Goal: Complete application form

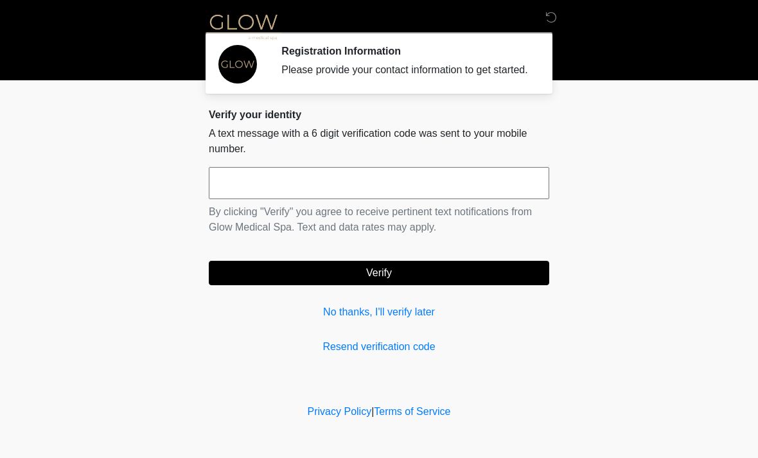
click at [254, 195] on input "text" at bounding box center [379, 183] width 340 height 32
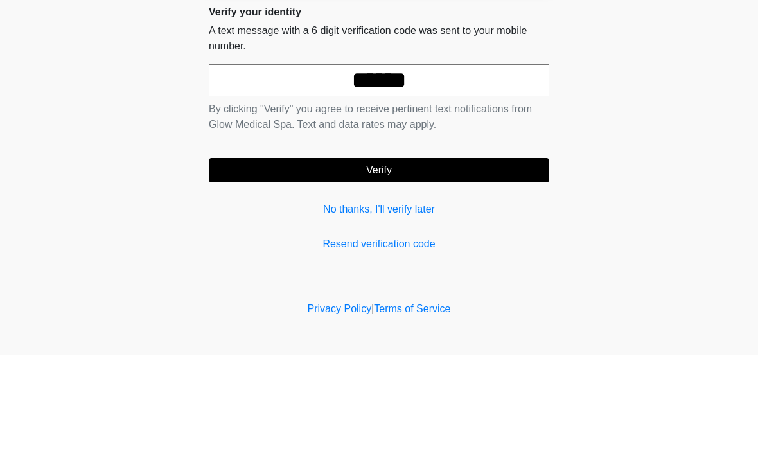
type input "******"
click at [303, 261] on button "Verify" at bounding box center [379, 273] width 340 height 24
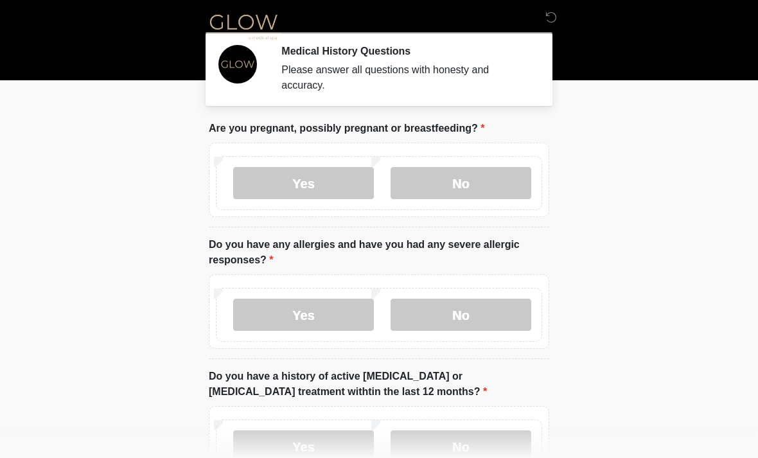
click at [431, 187] on label "No" at bounding box center [460, 183] width 141 height 32
click at [449, 314] on label "No" at bounding box center [460, 315] width 141 height 32
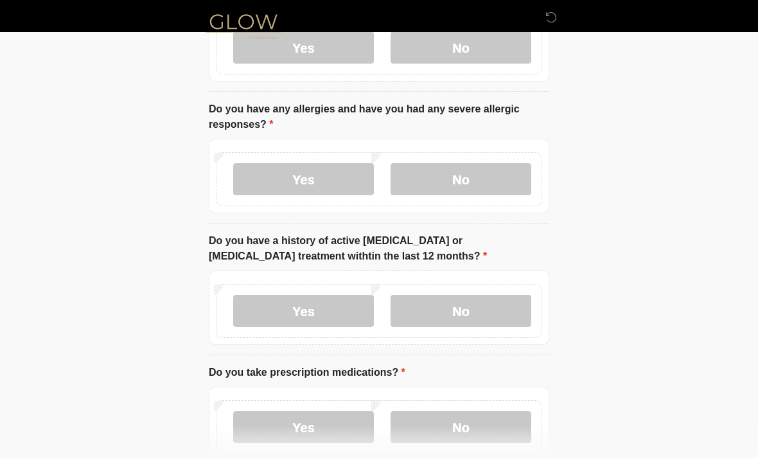
click at [484, 309] on label "No" at bounding box center [460, 311] width 141 height 32
click at [485, 427] on label "No" at bounding box center [460, 427] width 141 height 32
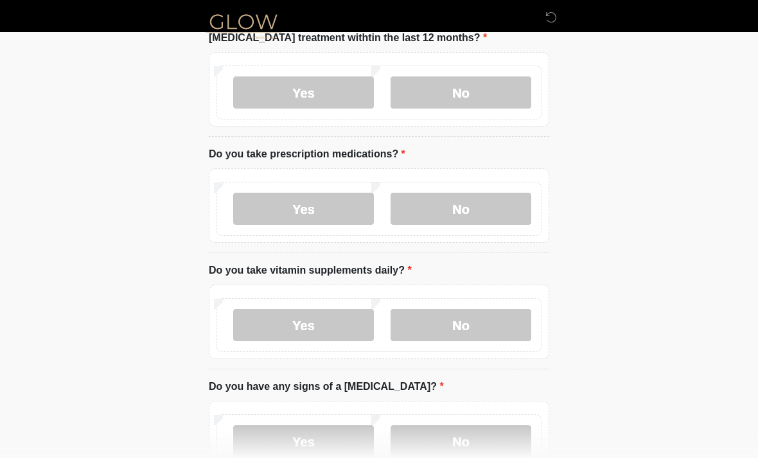
scroll to position [353, 0]
click at [456, 329] on label "No" at bounding box center [460, 325] width 141 height 32
click at [478, 440] on label "No" at bounding box center [460, 442] width 141 height 32
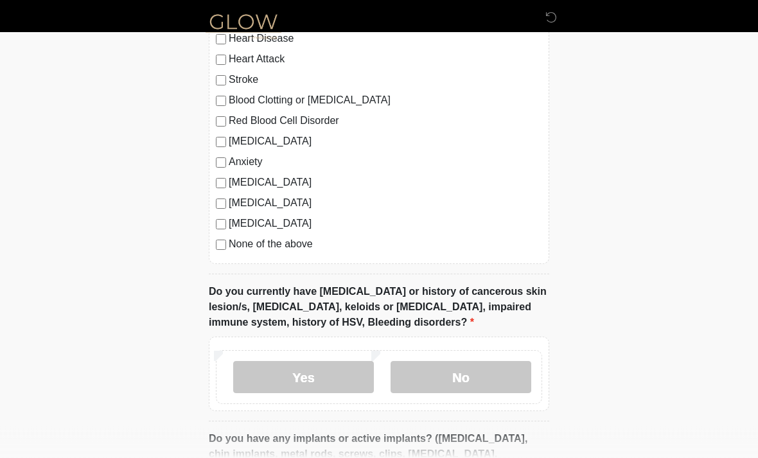
scroll to position [883, 0]
click at [444, 370] on label "No" at bounding box center [460, 377] width 141 height 32
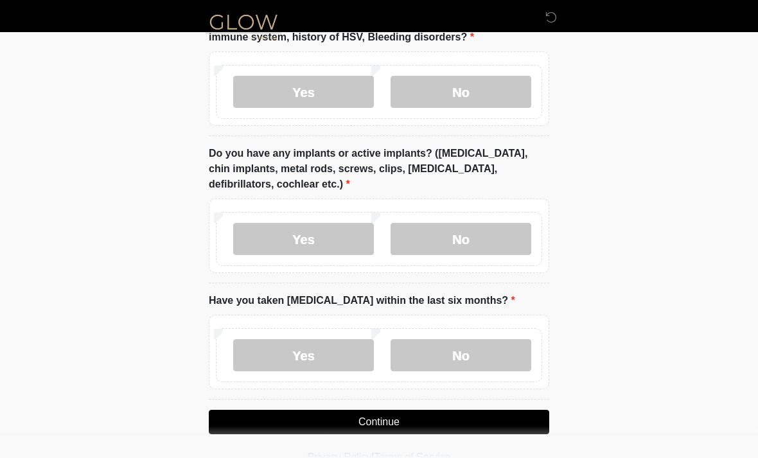
scroll to position [1169, 0]
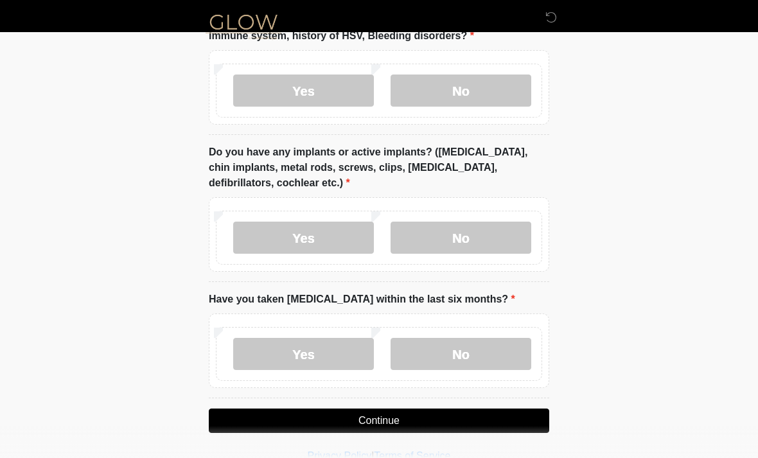
click at [430, 232] on label "No" at bounding box center [460, 238] width 141 height 32
click at [446, 348] on label "No" at bounding box center [460, 354] width 141 height 32
click at [392, 419] on button "Continue" at bounding box center [379, 420] width 340 height 24
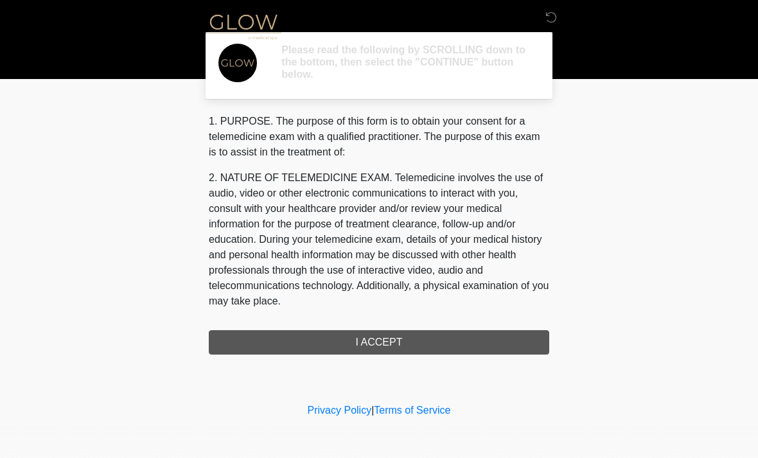
scroll to position [0, 0]
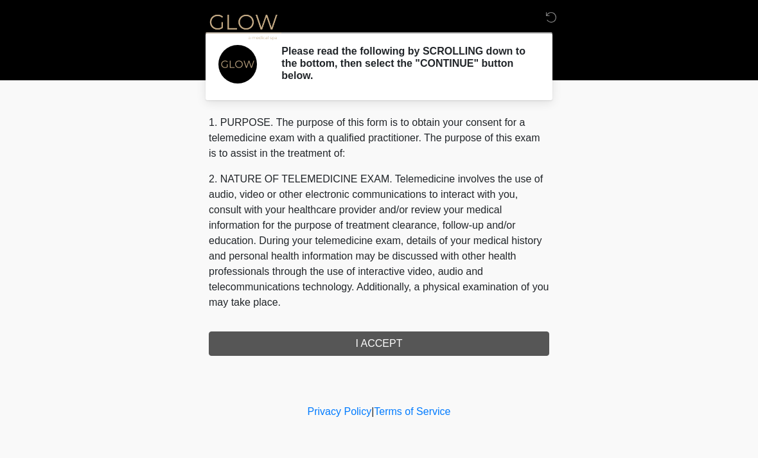
click at [306, 339] on div "1. PURPOSE. The purpose of this form is to obtain your consent for a telemedici…" at bounding box center [379, 235] width 340 height 241
click at [333, 336] on div "1. PURPOSE. The purpose of this form is to obtain your consent for a telemedici…" at bounding box center [379, 235] width 340 height 241
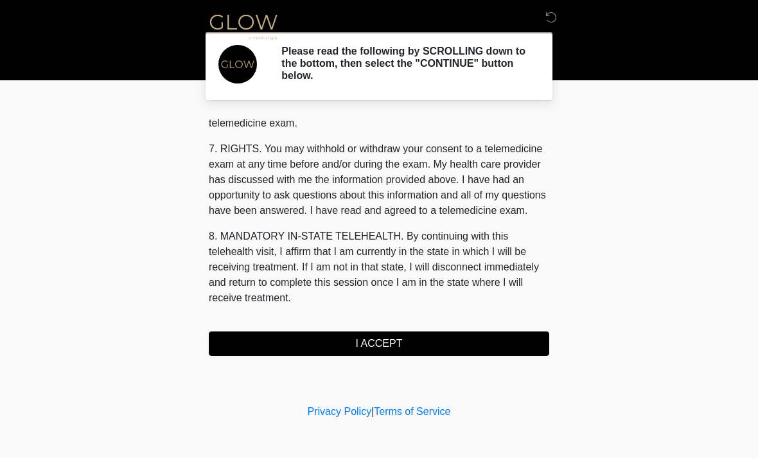
scroll to position [544, 0]
click at [374, 347] on button "I ACCEPT" at bounding box center [379, 343] width 340 height 24
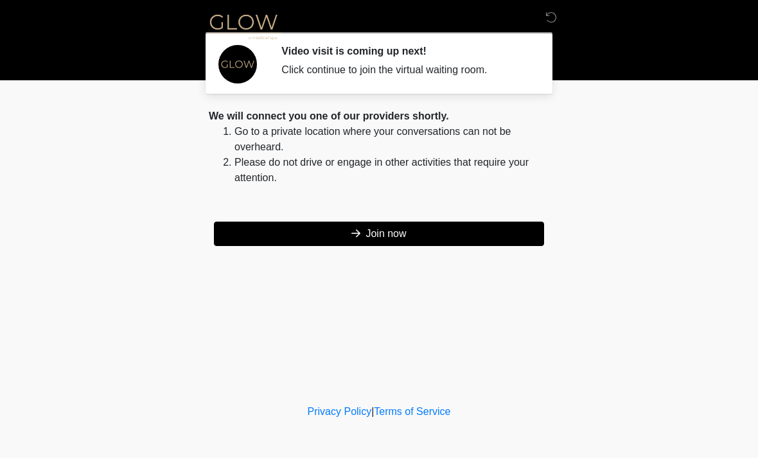
click at [292, 236] on button "Join now" at bounding box center [379, 234] width 330 height 24
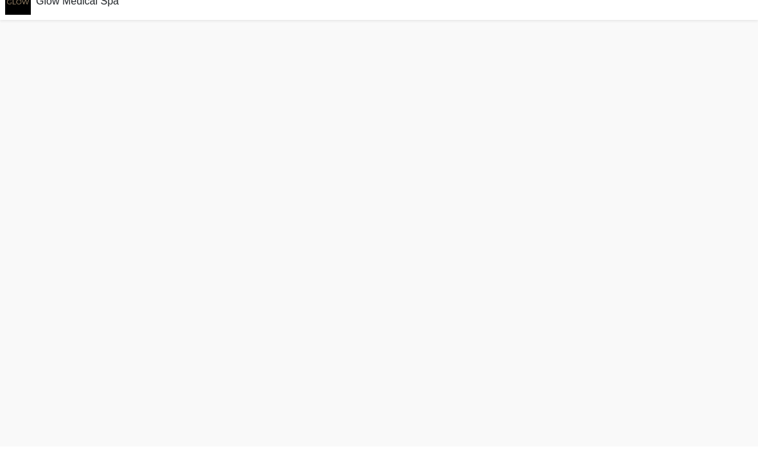
scroll to position [4, 0]
